Goal: Task Accomplishment & Management: Manage account settings

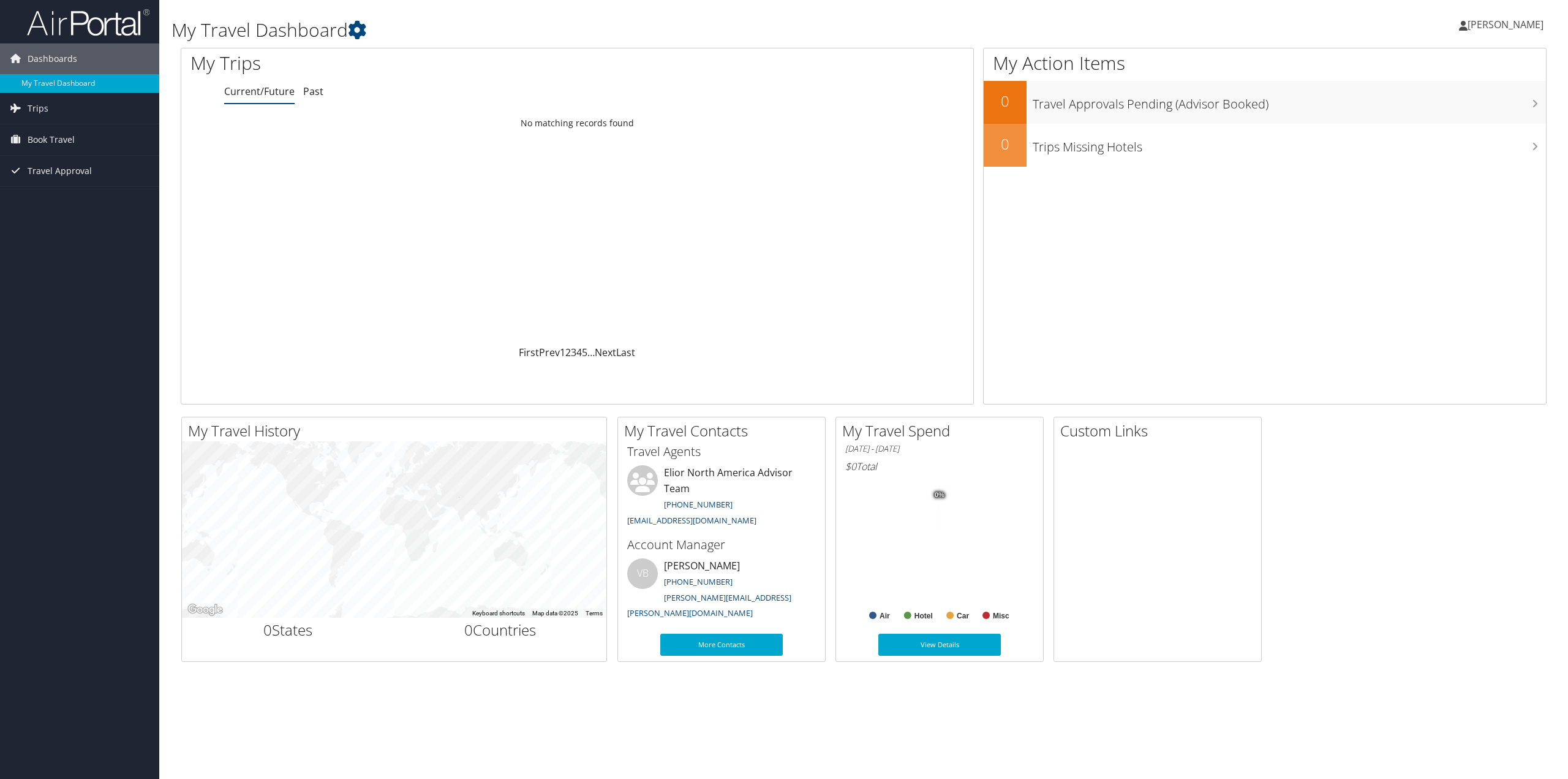
click at [1497, 25] on span "[PERSON_NAME]" at bounding box center [1505, 24] width 76 height 14
click at [1480, 110] on link "View Travel Profile" at bounding box center [1474, 109] width 136 height 21
drag, startPoint x: 682, startPoint y: 568, endPoint x: 739, endPoint y: 561, distance: 57.4
click at [730, 562] on li "VB [PERSON_NAME] [PHONE_NUMBER] [PERSON_NAME][EMAIL_ADDRESS][PERSON_NAME][DOMAI…" at bounding box center [721, 591] width 201 height 66
click at [779, 563] on li "VB [PERSON_NAME] [PHONE_NUMBER] [PERSON_NAME][EMAIL_ADDRESS][PERSON_NAME][DOMAI…" at bounding box center [721, 591] width 201 height 66
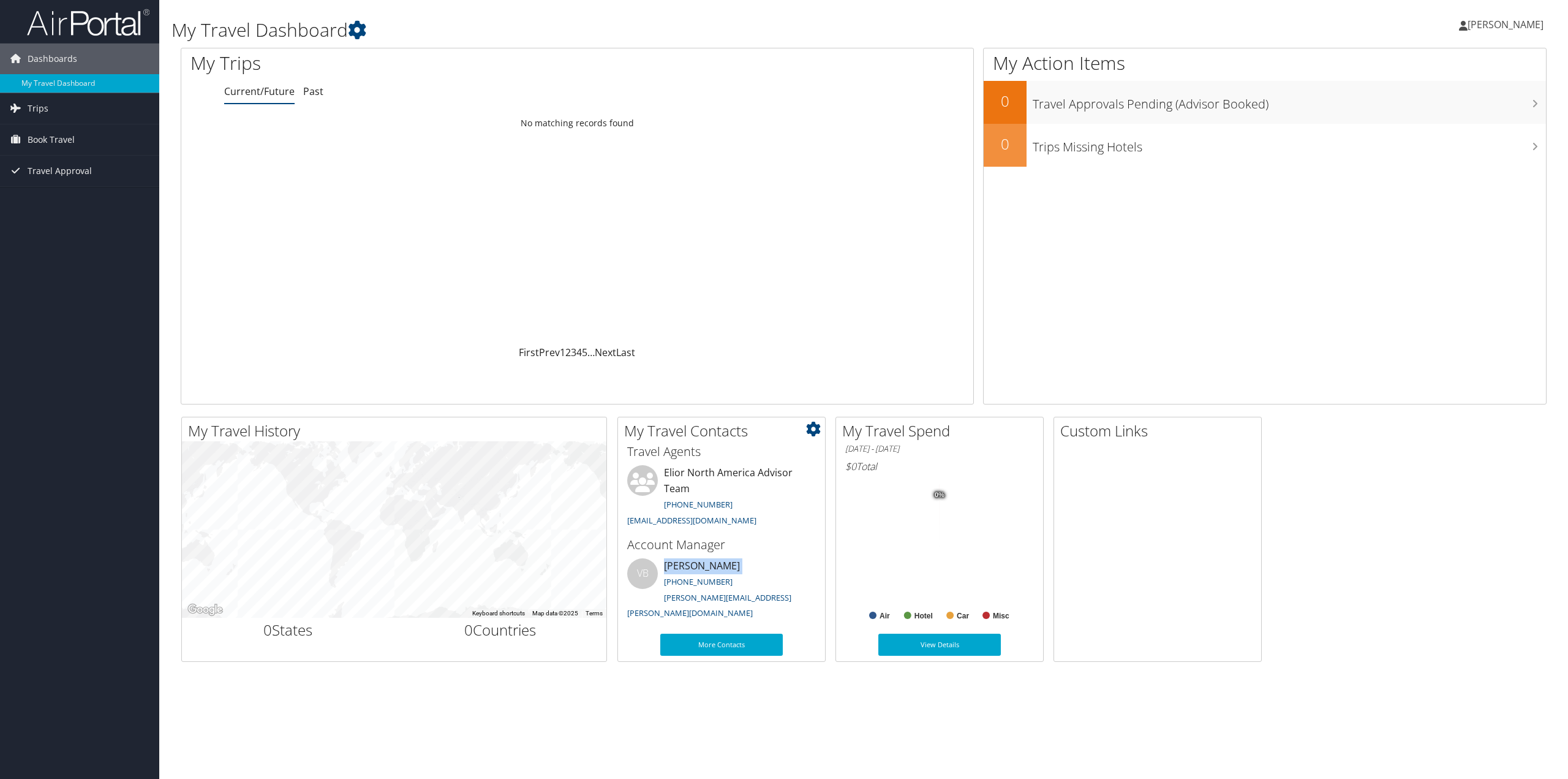
click at [779, 563] on li "VB [PERSON_NAME] [PHONE_NUMBER] [PERSON_NAME][EMAIL_ADDRESS][PERSON_NAME][DOMAI…" at bounding box center [721, 591] width 201 height 66
click at [1167, 558] on div at bounding box center [1158, 568] width 207 height 230
click at [66, 170] on span "Travel Approval" at bounding box center [60, 171] width 64 height 31
click at [88, 54] on link "Dashboards" at bounding box center [79, 59] width 159 height 31
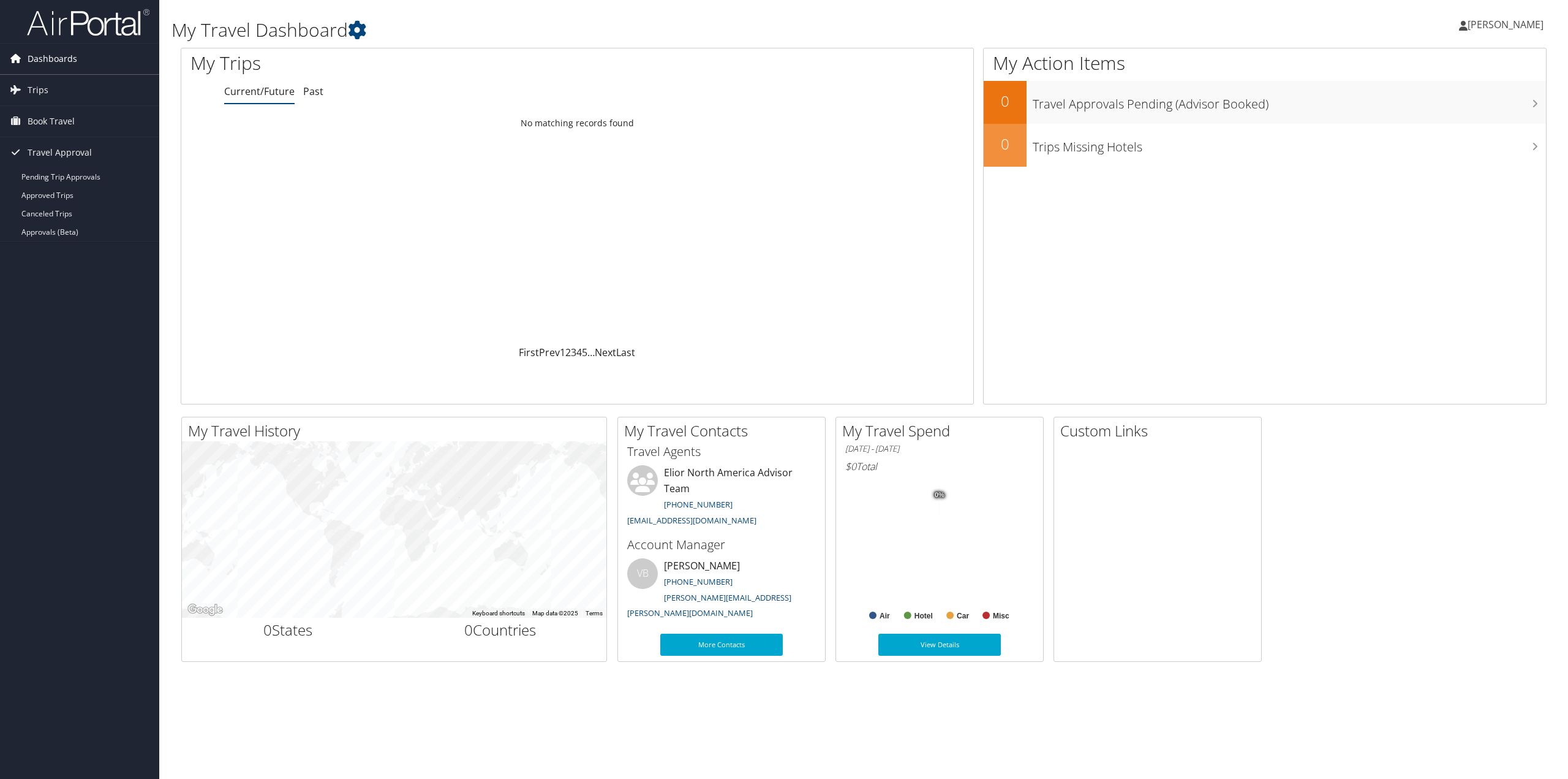
click at [88, 54] on link "Dashboards" at bounding box center [79, 59] width 159 height 31
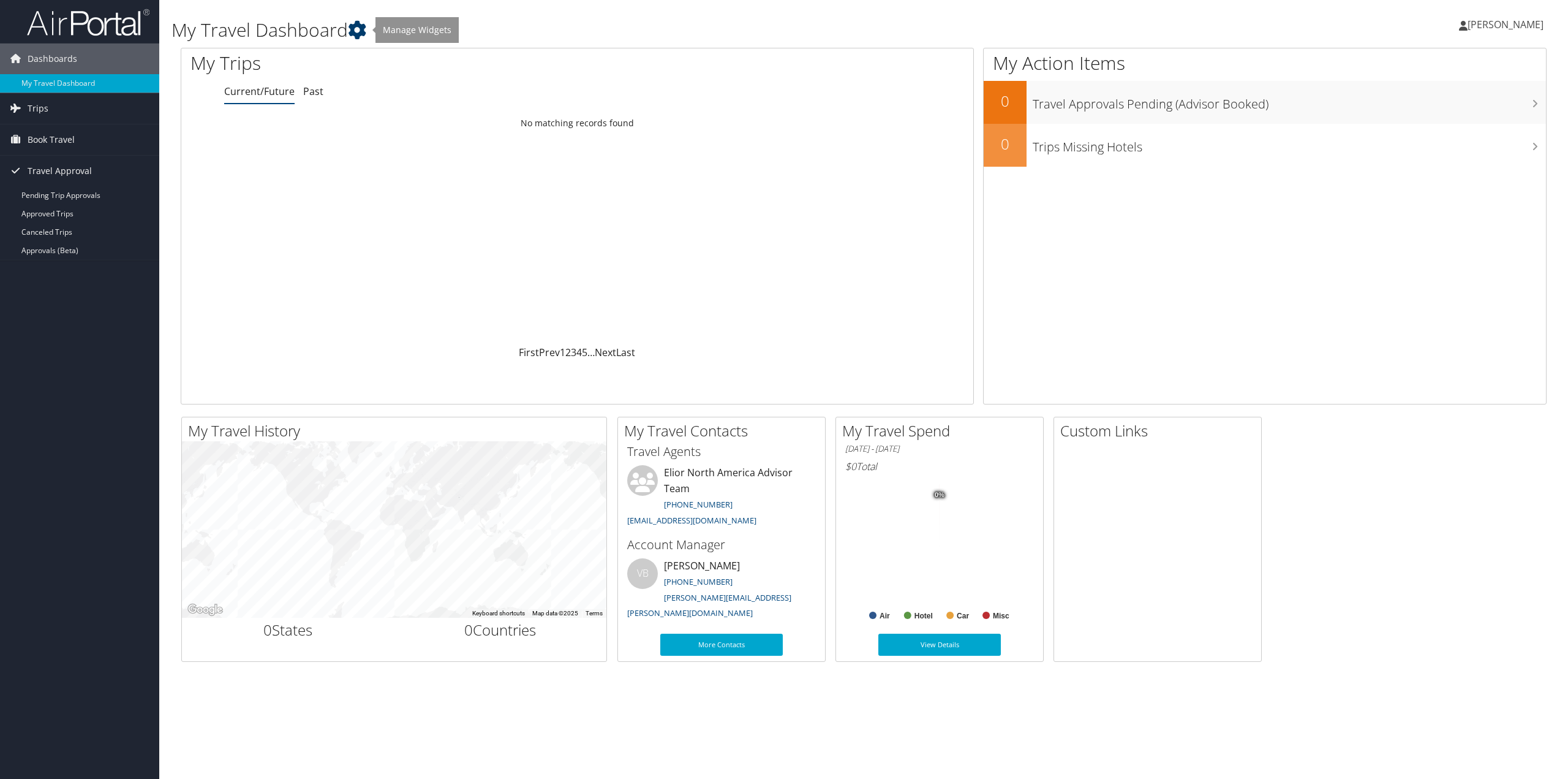
click at [363, 31] on icon at bounding box center [357, 30] width 19 height 19
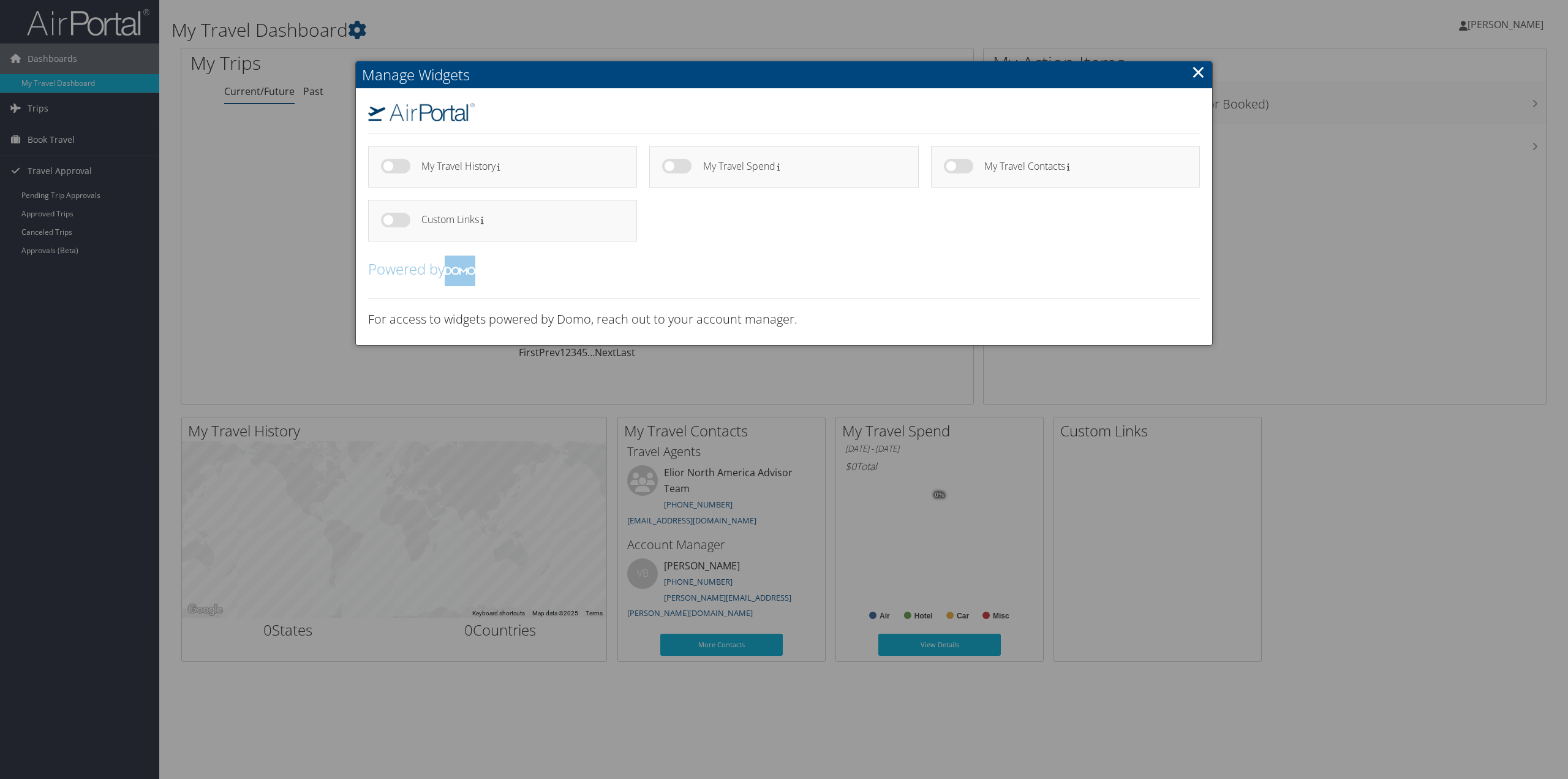
click at [1201, 74] on link "×" at bounding box center [1198, 71] width 14 height 24
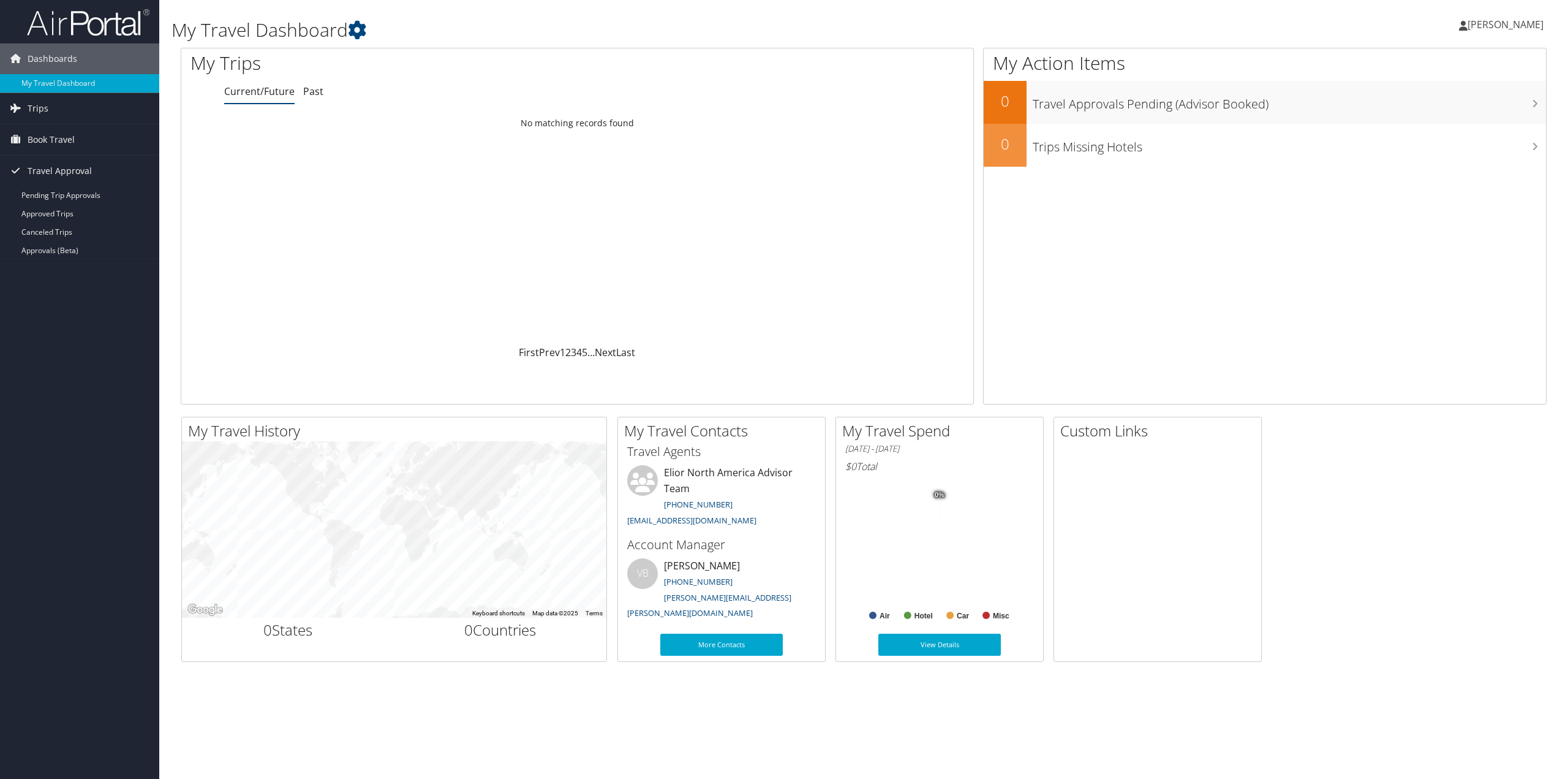
click at [688, 730] on div "My Travel Dashboard [PERSON_NAME] [PERSON_NAME] My Settings Travel Agency Conta…" at bounding box center [863, 389] width 1408 height 779
